Goal: Information Seeking & Learning: Learn about a topic

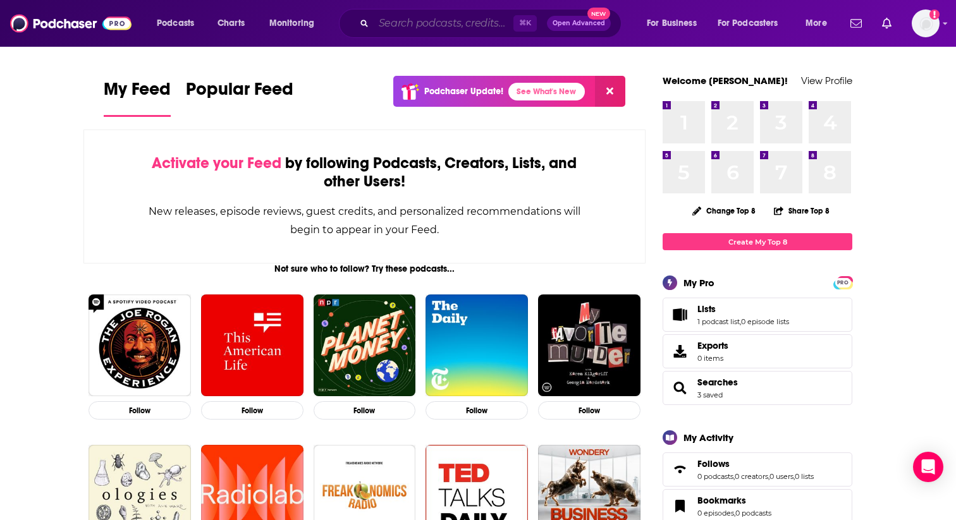
click at [402, 21] on input "Search podcasts, credits, & more..." at bounding box center [444, 23] width 140 height 20
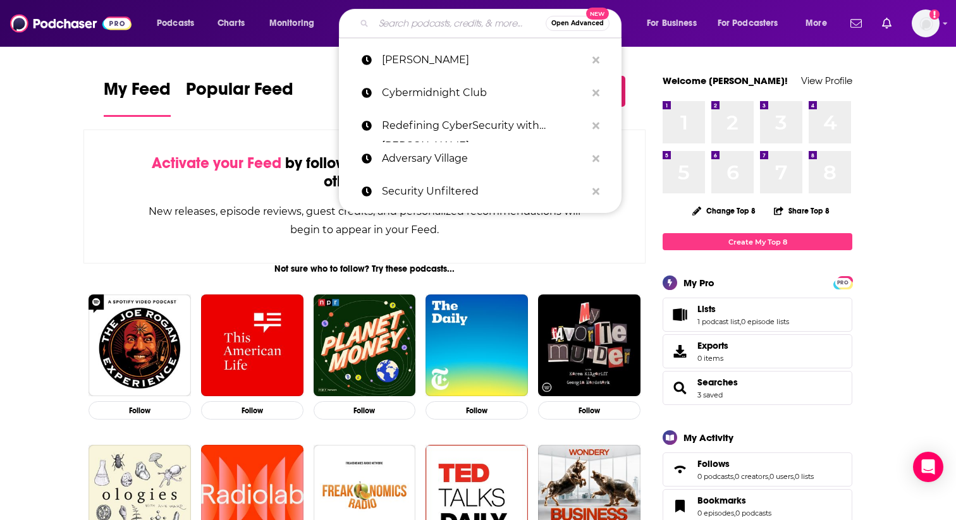
paste input "MeidasTouch"
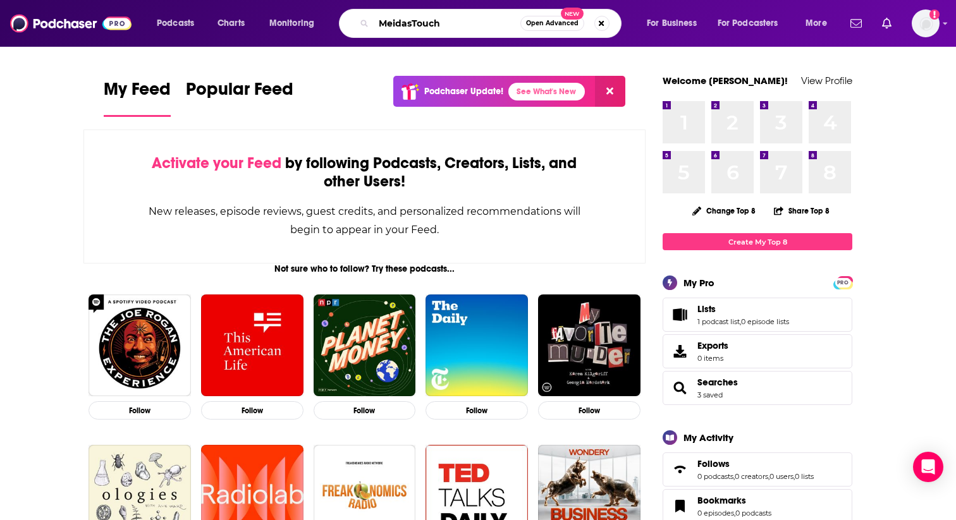
type input "MeidasTouch"
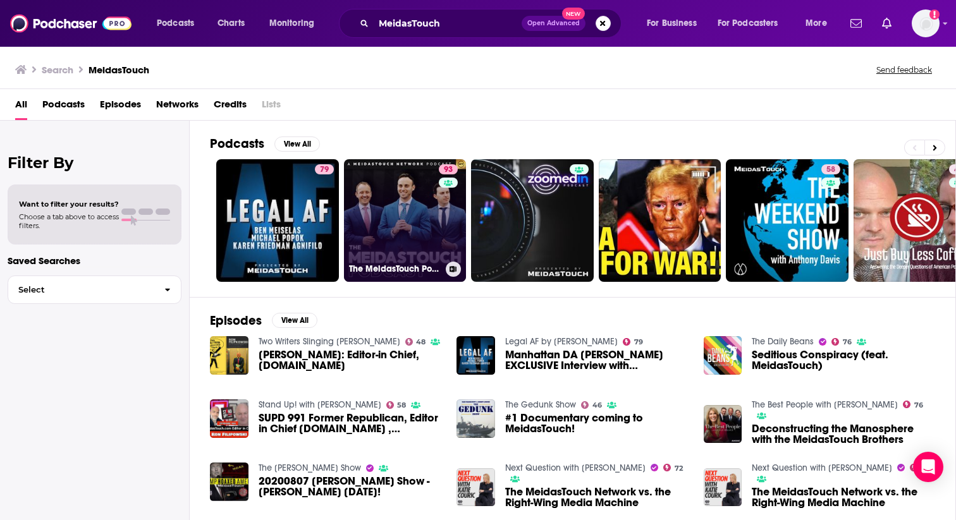
click at [393, 217] on link "93 The MeidasTouch Podcast" at bounding box center [405, 220] width 123 height 123
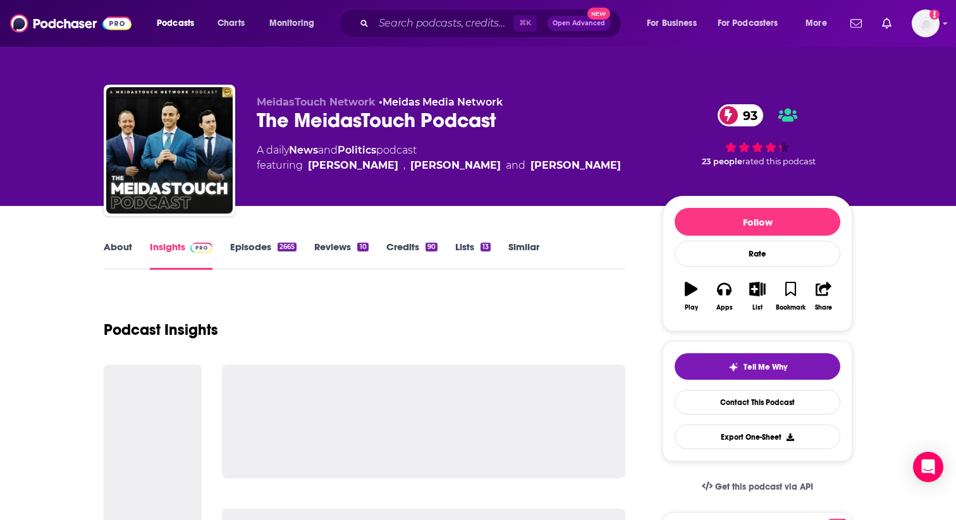
click at [122, 252] on link "About" at bounding box center [118, 255] width 28 height 29
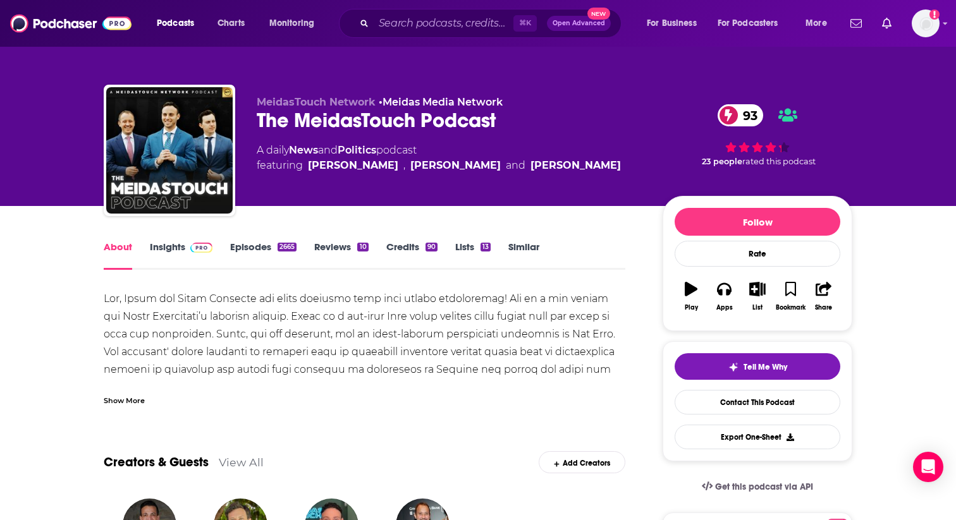
click at [165, 248] on link "Insights" at bounding box center [181, 255] width 63 height 29
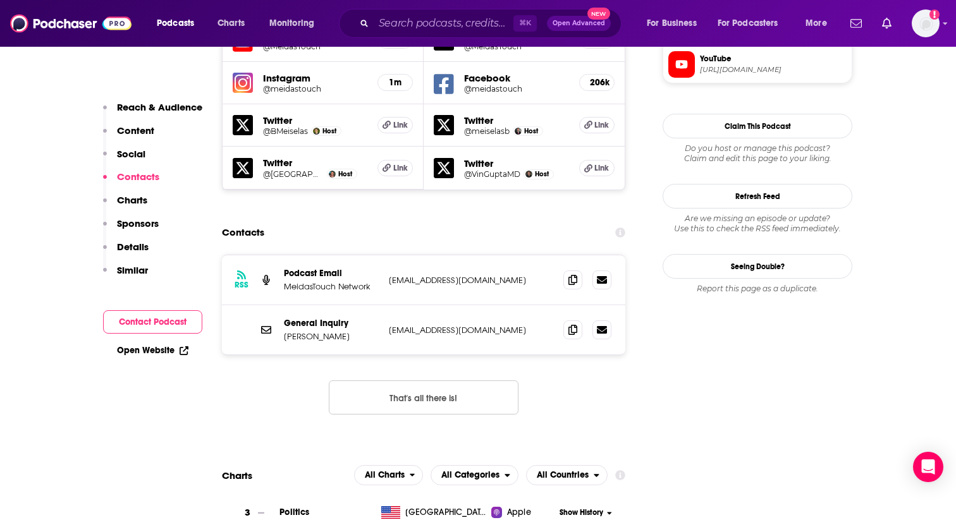
scroll to position [1209, 0]
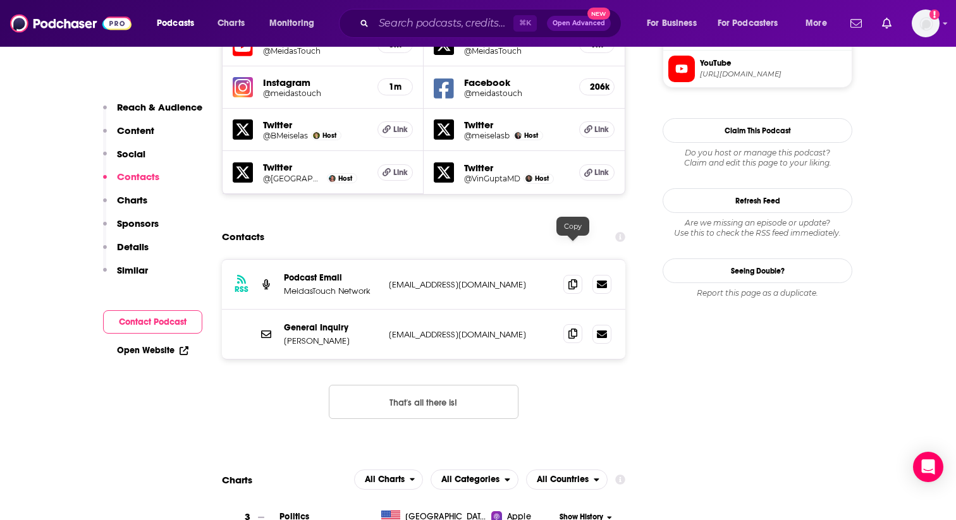
click at [572, 329] on icon at bounding box center [572, 334] width 9 height 10
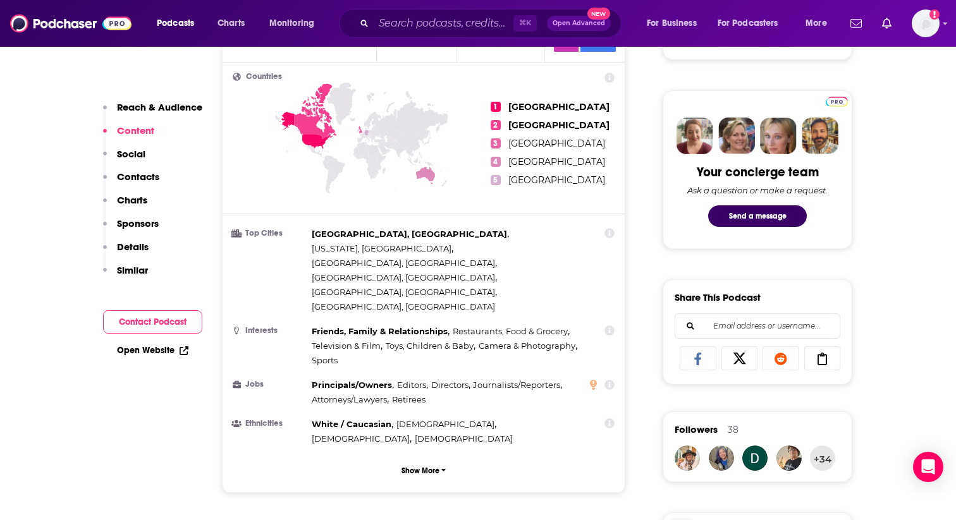
scroll to position [0, 0]
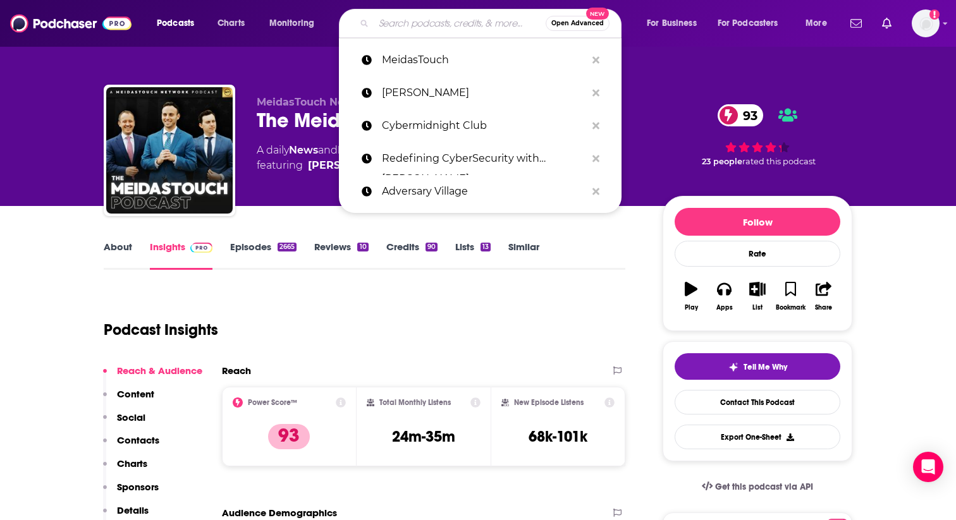
click at [407, 20] on input "Search podcasts, credits, & more..." at bounding box center [460, 23] width 172 height 20
paste input "Left, Right & Center"
type input "Left, Right & Center"
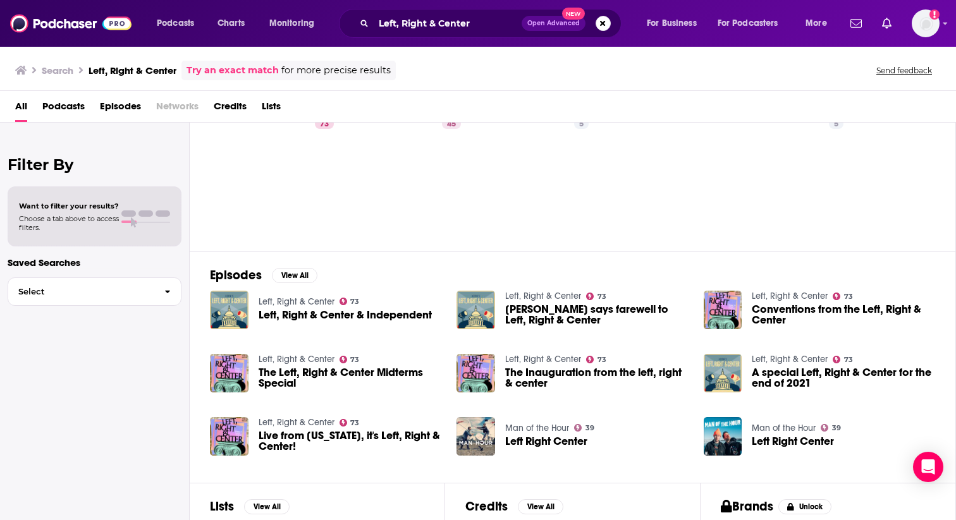
scroll to position [8, 0]
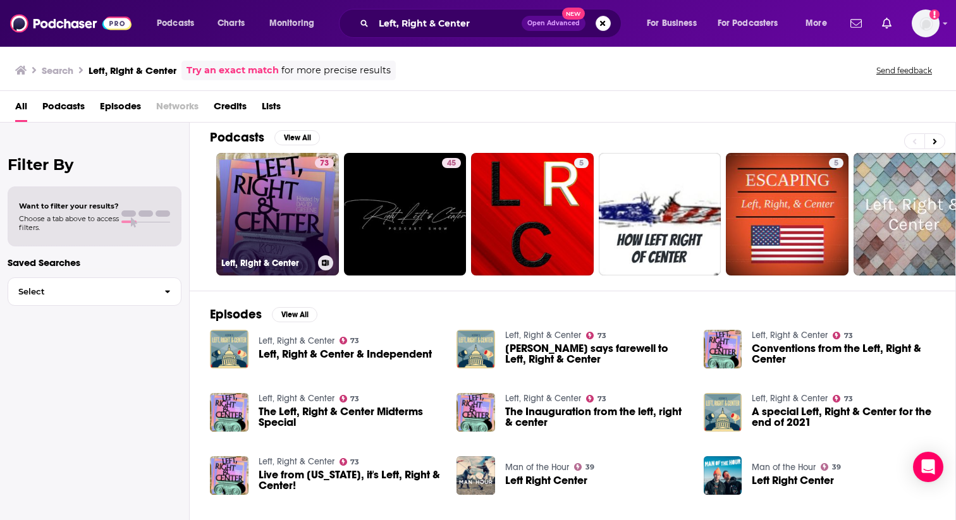
click at [284, 236] on link "73 Left, Right & Center" at bounding box center [277, 214] width 123 height 123
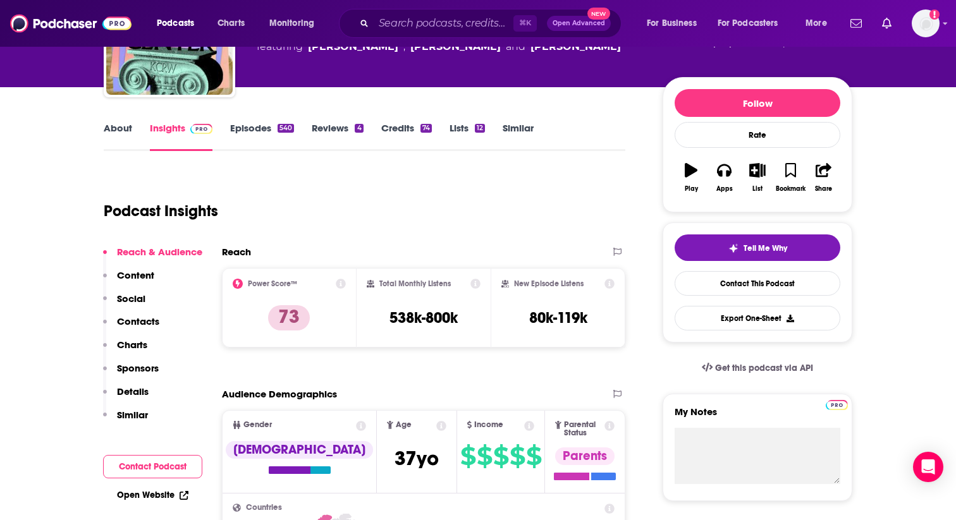
scroll to position [143, 0]
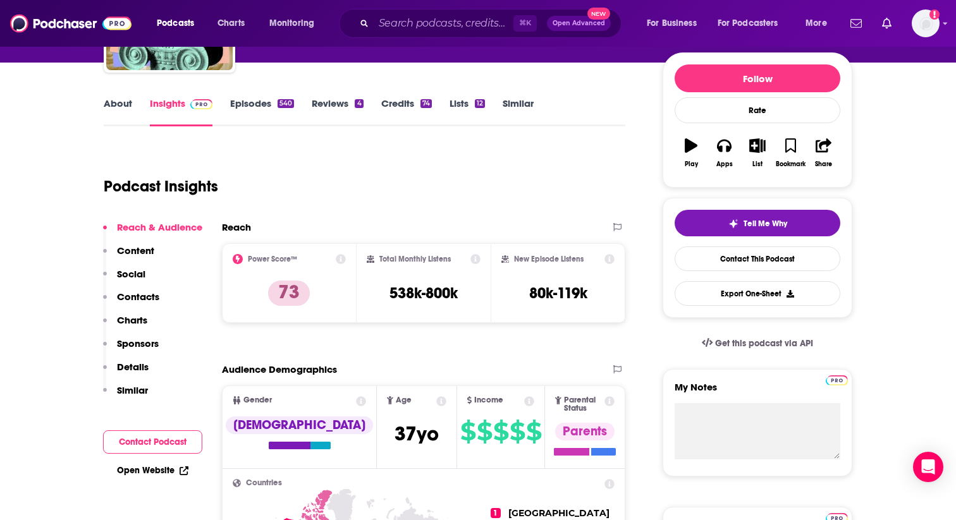
click at [122, 109] on link "About" at bounding box center [118, 111] width 28 height 29
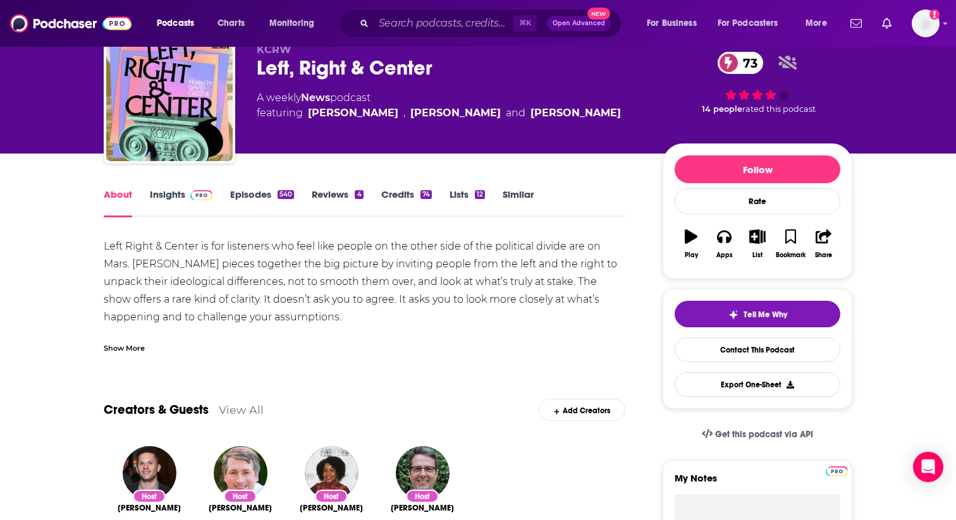
scroll to position [50, 0]
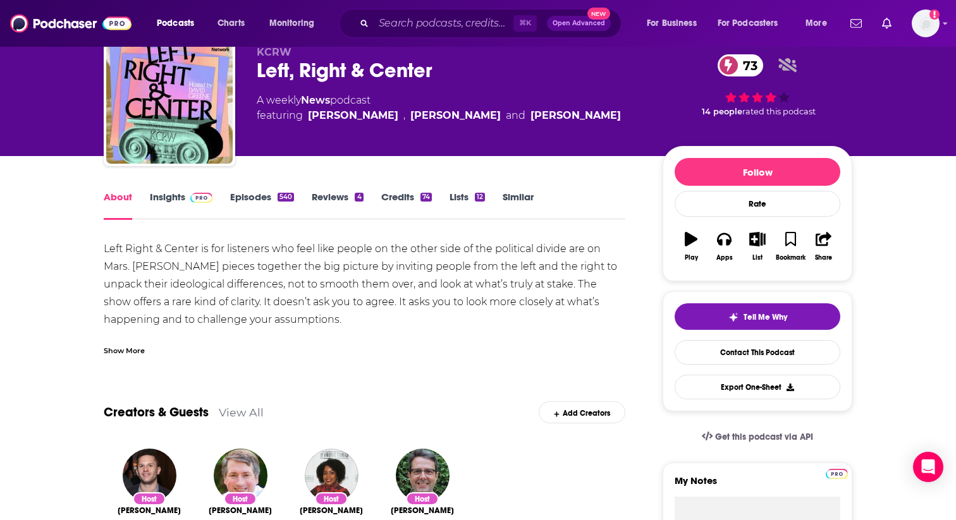
click at [178, 198] on link "Insights" at bounding box center [181, 205] width 63 height 29
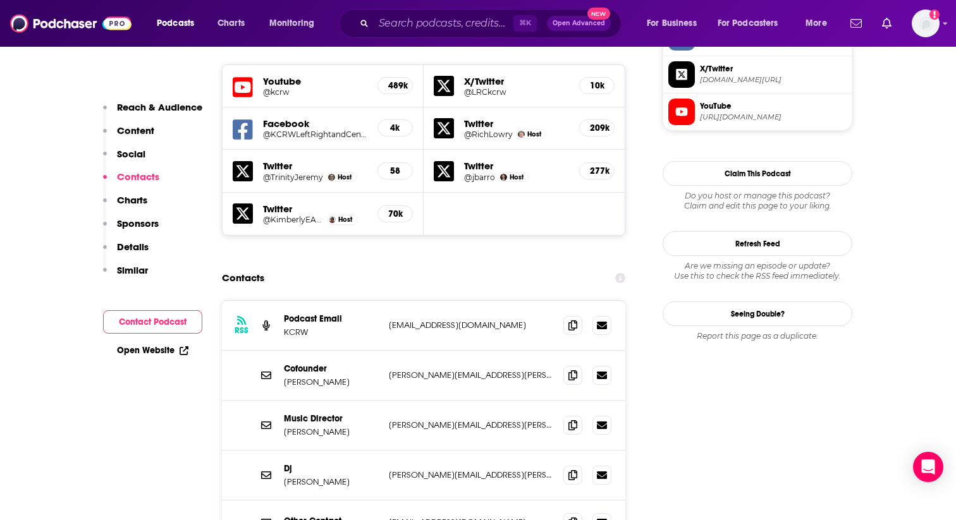
scroll to position [1130, 0]
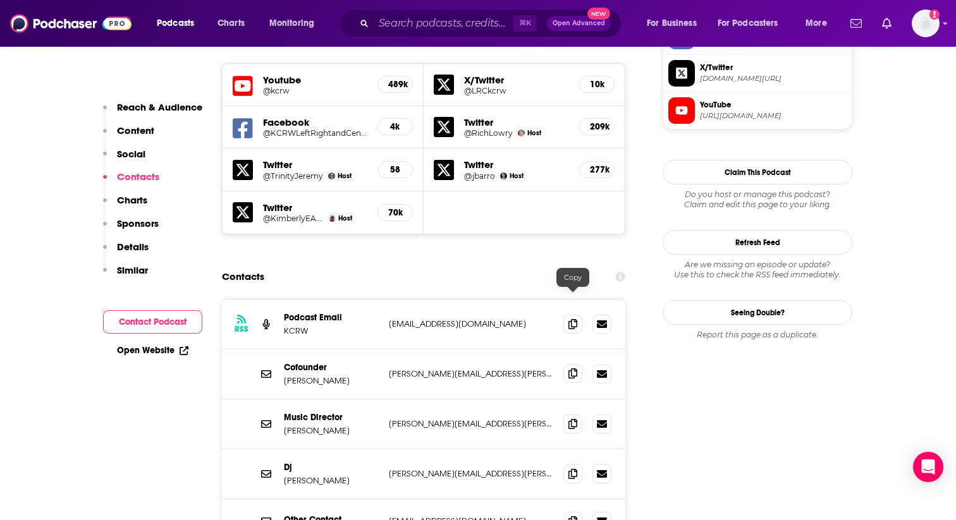
click at [576, 368] on icon at bounding box center [572, 373] width 9 height 10
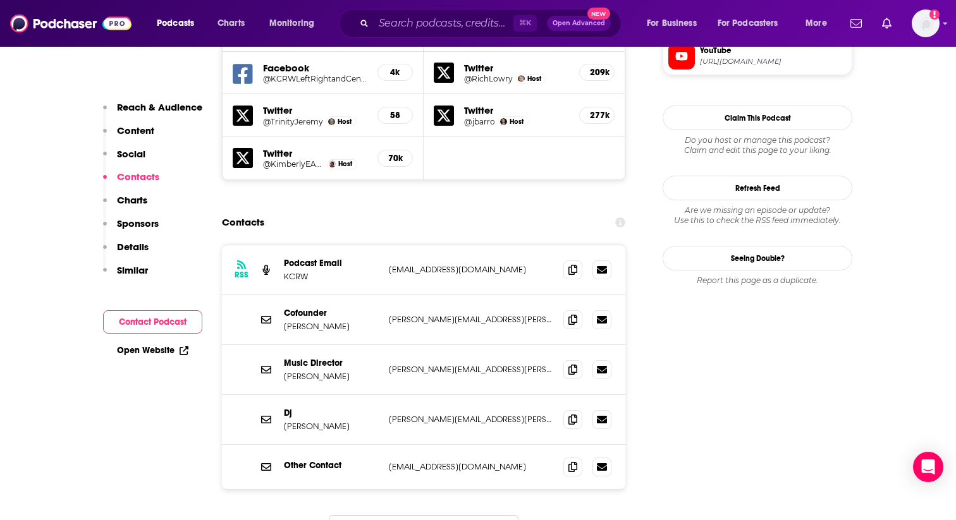
scroll to position [1186, 0]
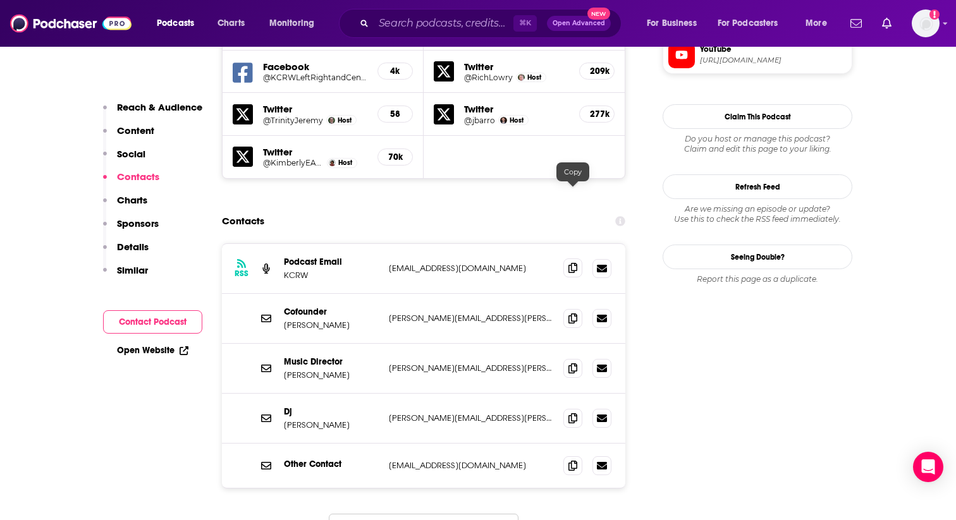
click at [577, 259] on span at bounding box center [572, 268] width 19 height 19
click at [403, 27] on input "Search podcasts, credits, & more..." at bounding box center [444, 23] width 140 height 20
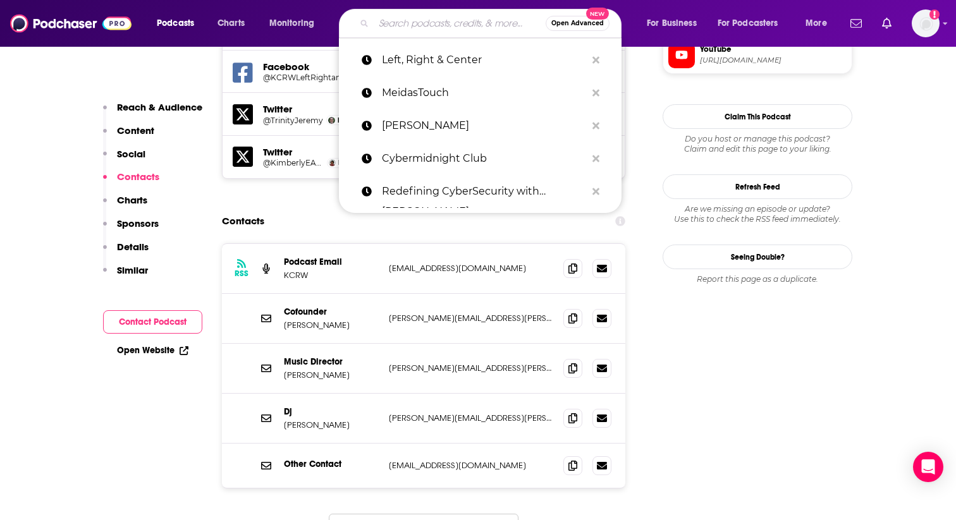
paste input "538"
type input "538"
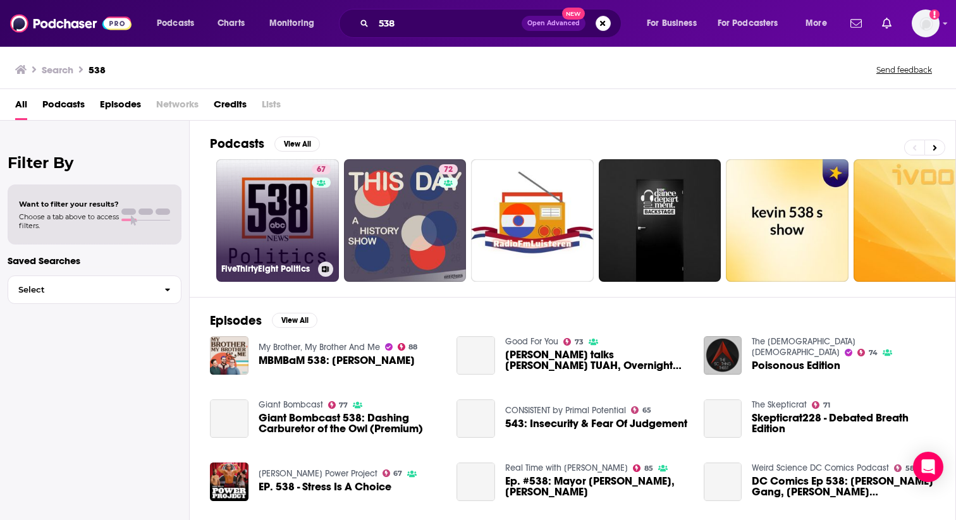
click at [283, 249] on link "67 FiveThirtyEight Politics" at bounding box center [277, 220] width 123 height 123
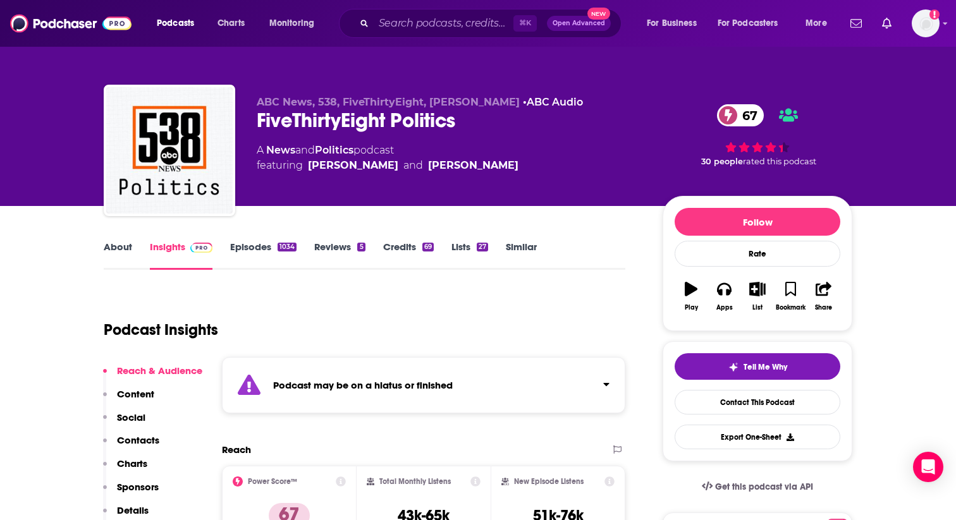
click at [241, 254] on link "Episodes 1034" at bounding box center [263, 255] width 66 height 29
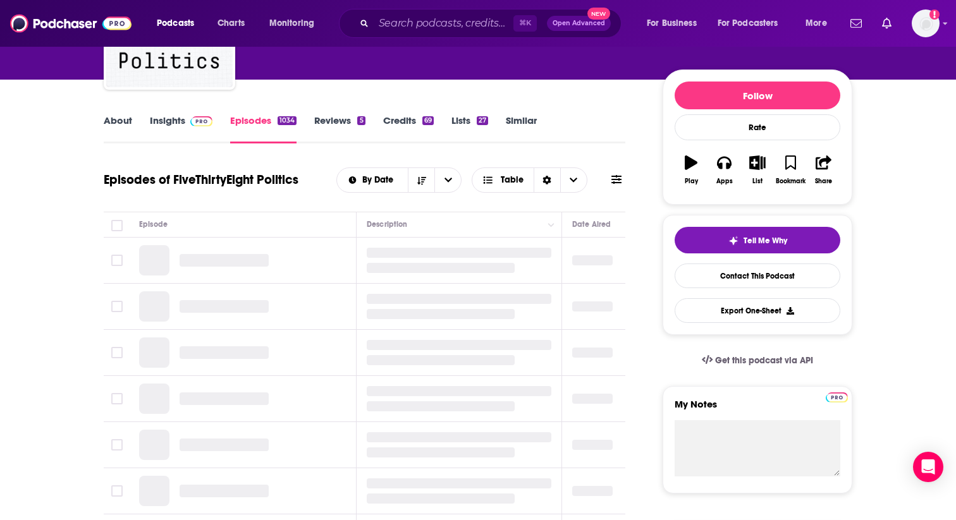
scroll to position [130, 0]
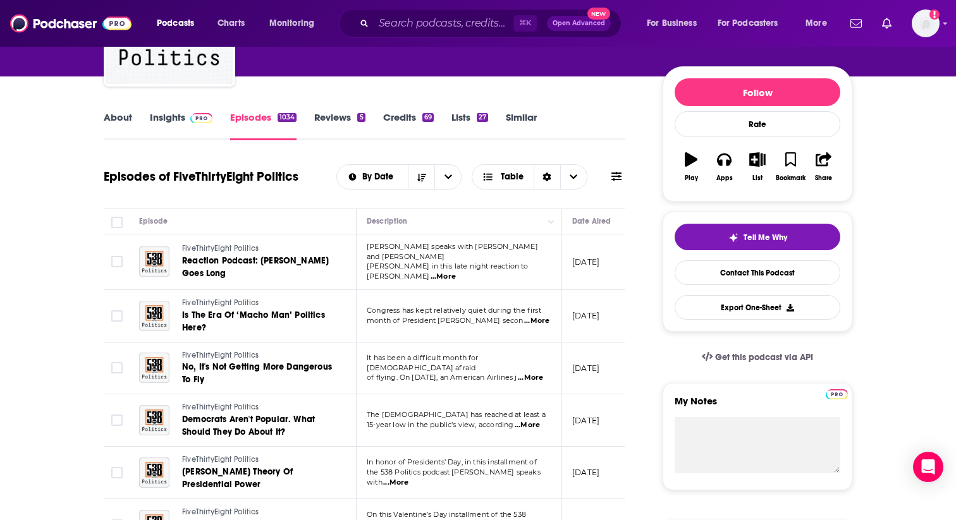
click at [155, 124] on link "Insights" at bounding box center [181, 125] width 63 height 29
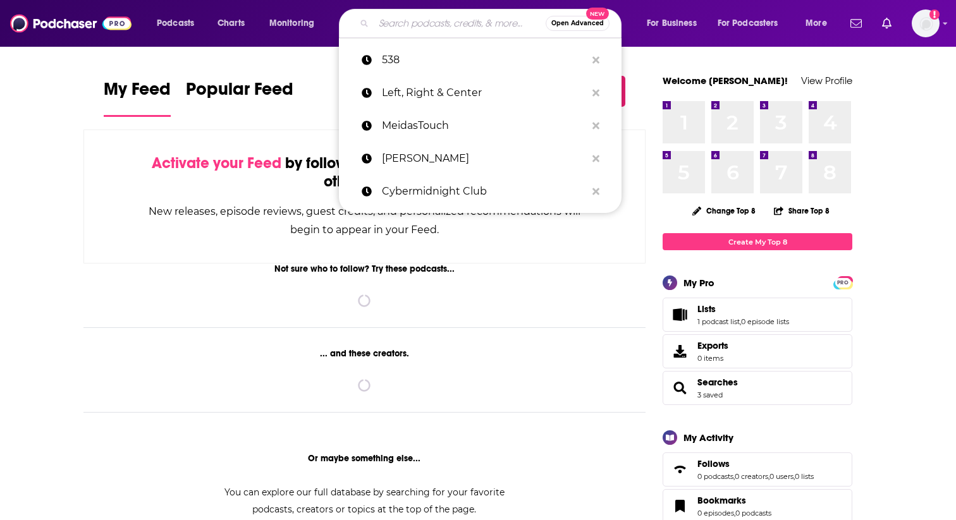
click at [390, 24] on input "Search podcasts, credits, & more..." at bounding box center [460, 23] width 172 height 20
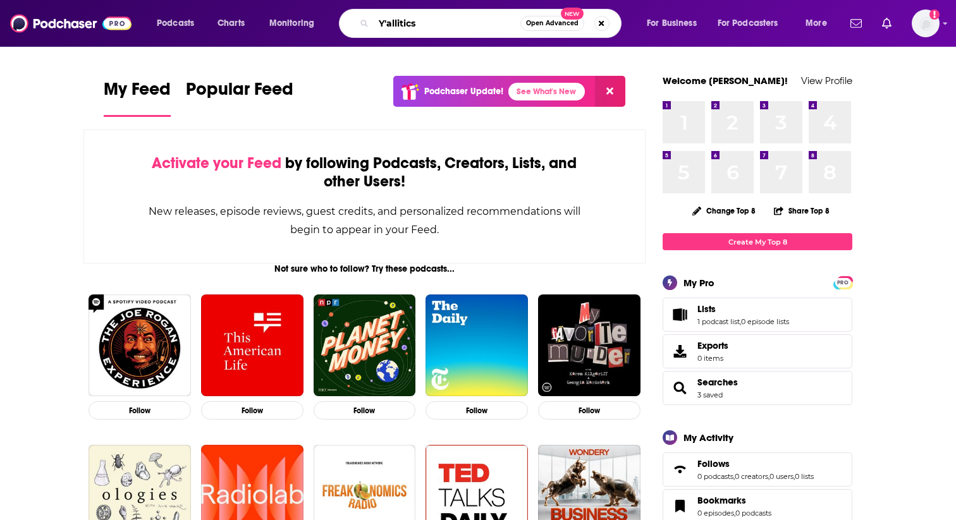
type input "Y'allitics"
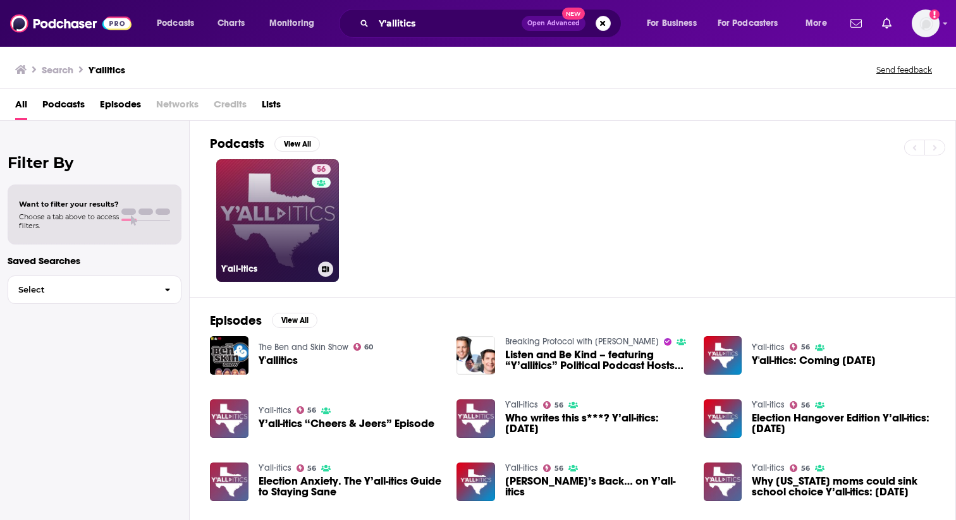
click at [300, 229] on link "56 Y'all-itics" at bounding box center [277, 220] width 123 height 123
